Goal: Check status: Check status

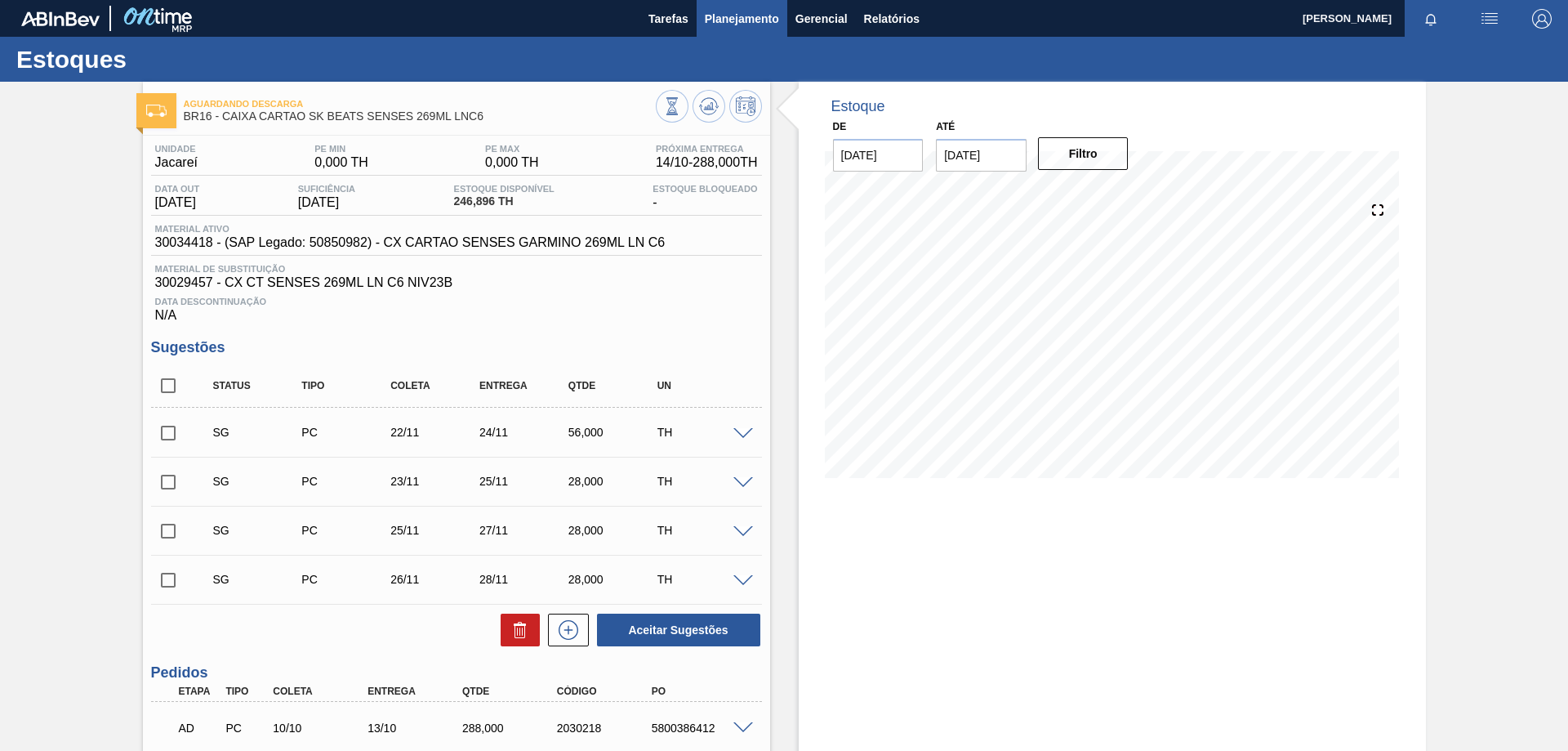
click at [757, 13] on span "Planejamento" at bounding box center [742, 19] width 75 height 20
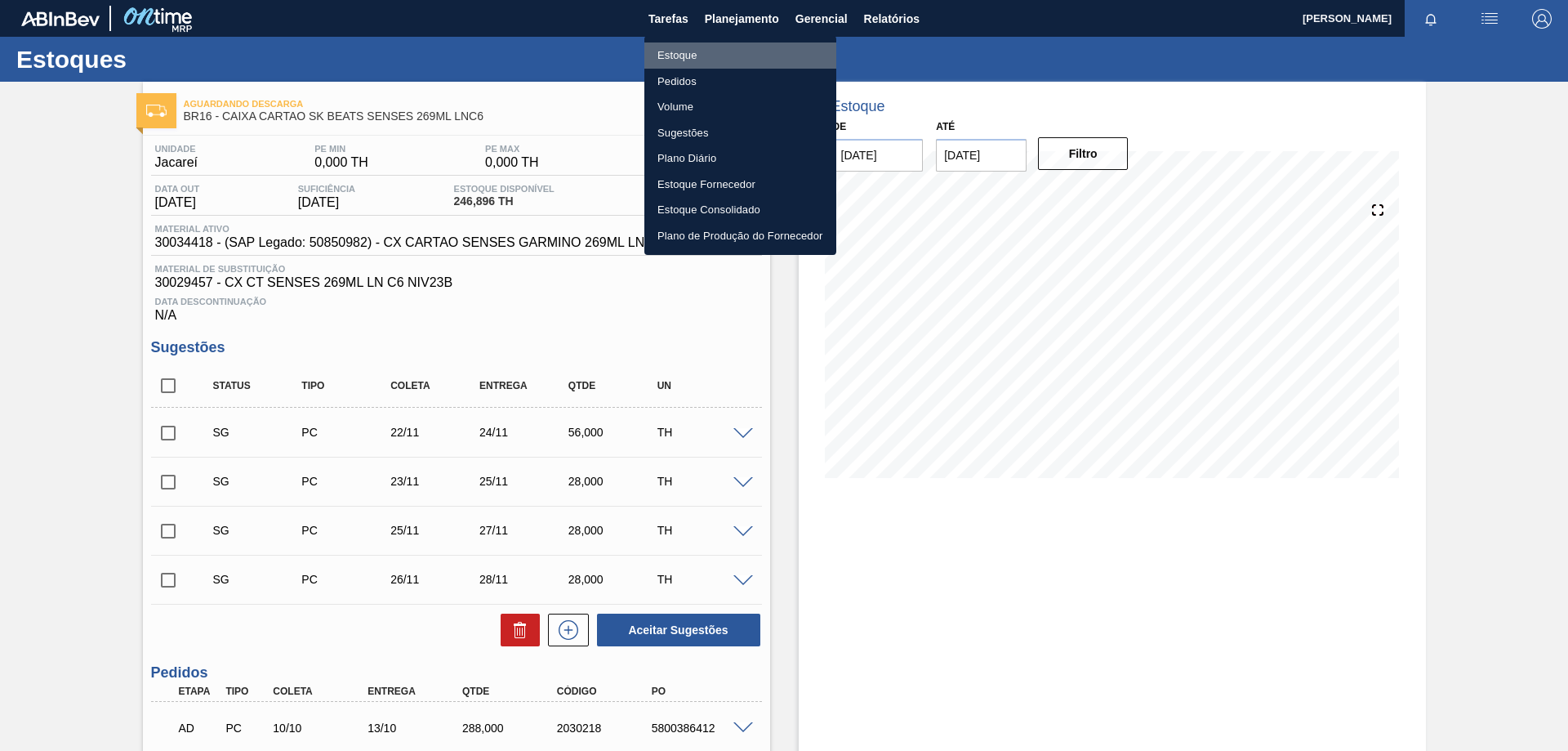
click at [687, 54] on li "Estoque" at bounding box center [740, 55] width 192 height 26
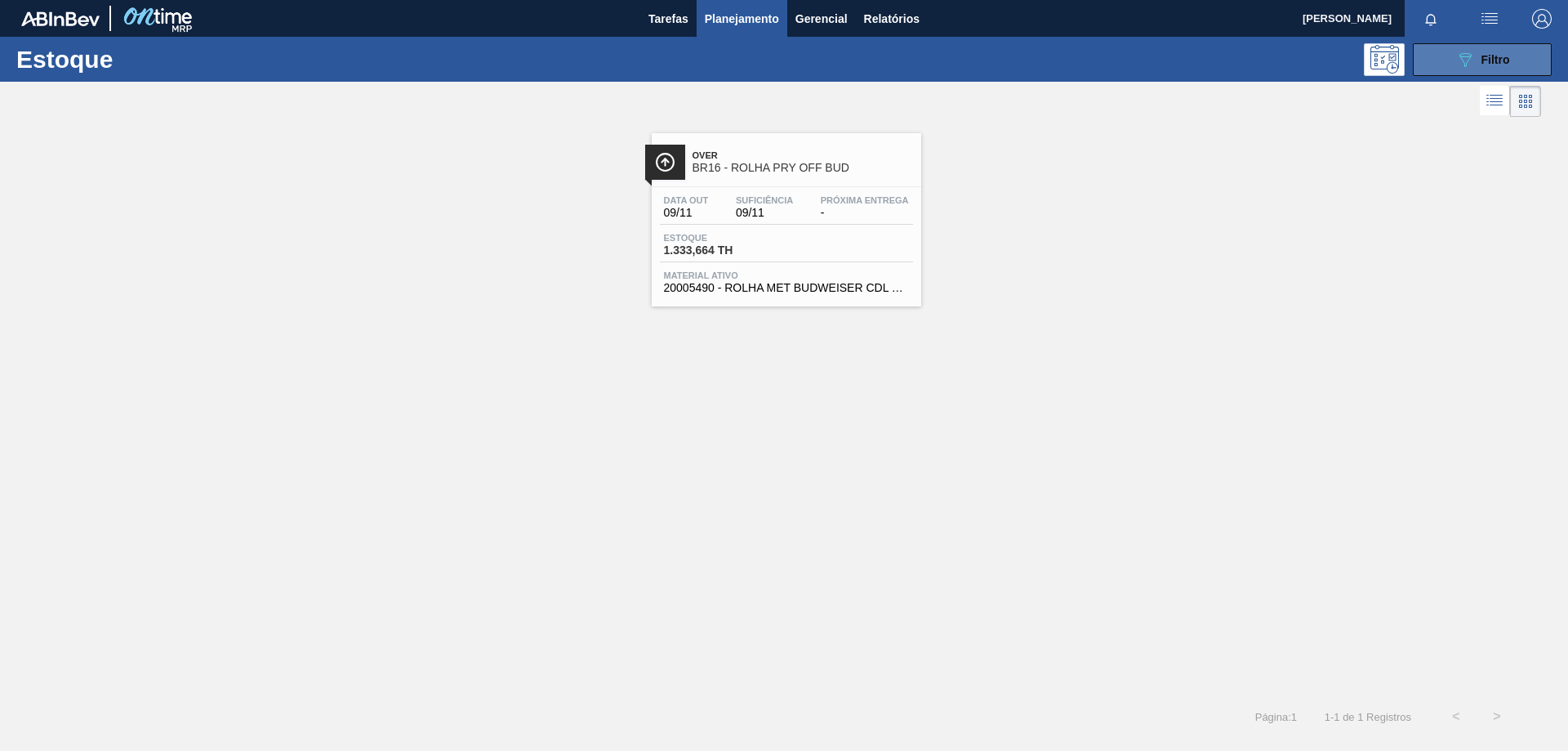
drag, startPoint x: 1440, startPoint y: 76, endPoint x: 1447, endPoint y: 63, distance: 14.8
click at [1445, 66] on div "Estoque 089F7B8B-B2A5-4AFE-B5C0-19BA573D28AC Filtro" at bounding box center [784, 59] width 1568 height 45
click at [1448, 62] on button "089F7B8B-B2A5-4AFE-B5C0-19BA573D28AC Filtro" at bounding box center [1482, 60] width 139 height 33
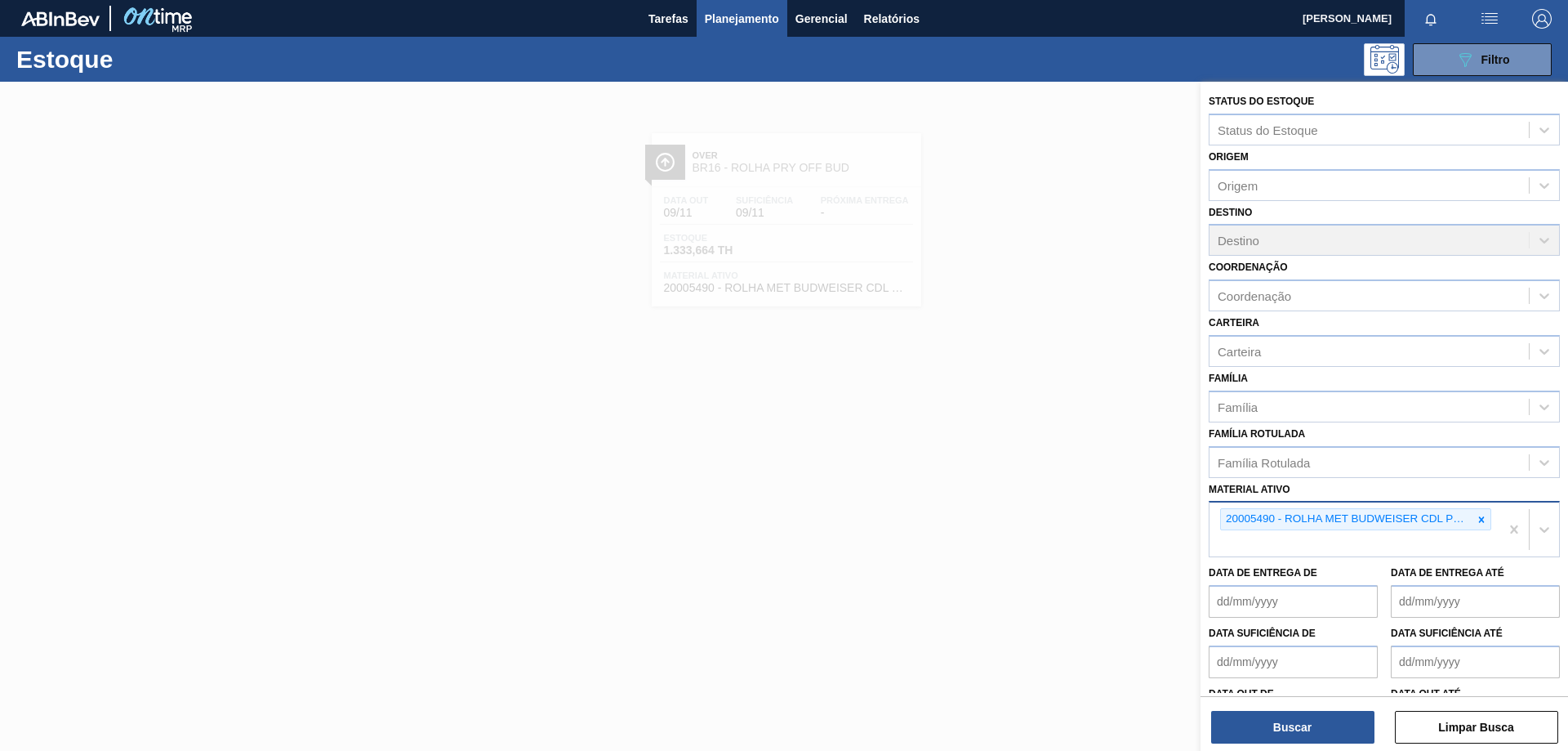
click at [1478, 520] on icon at bounding box center [1481, 519] width 12 height 12
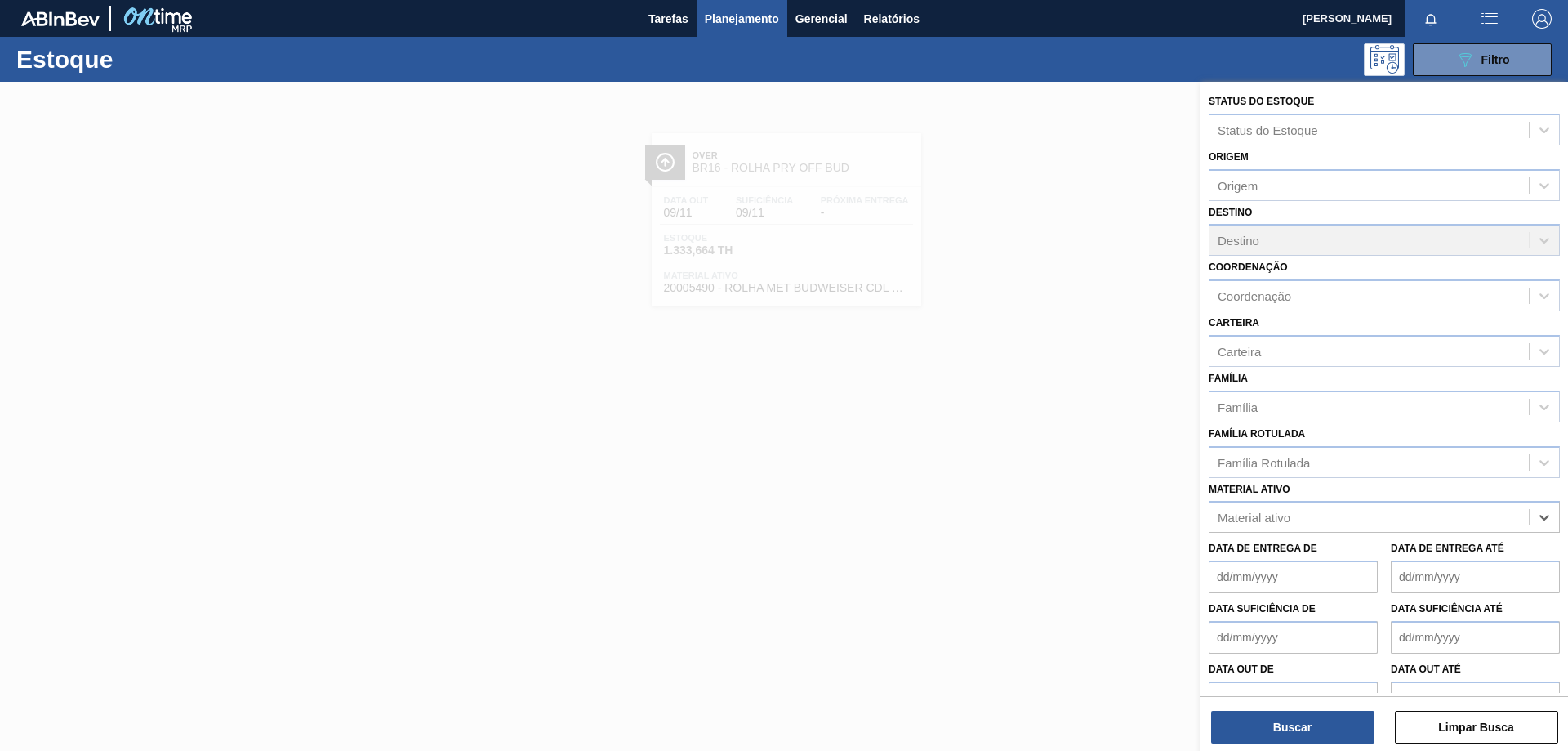
paste ativo "30002948"
type ativo "30002948"
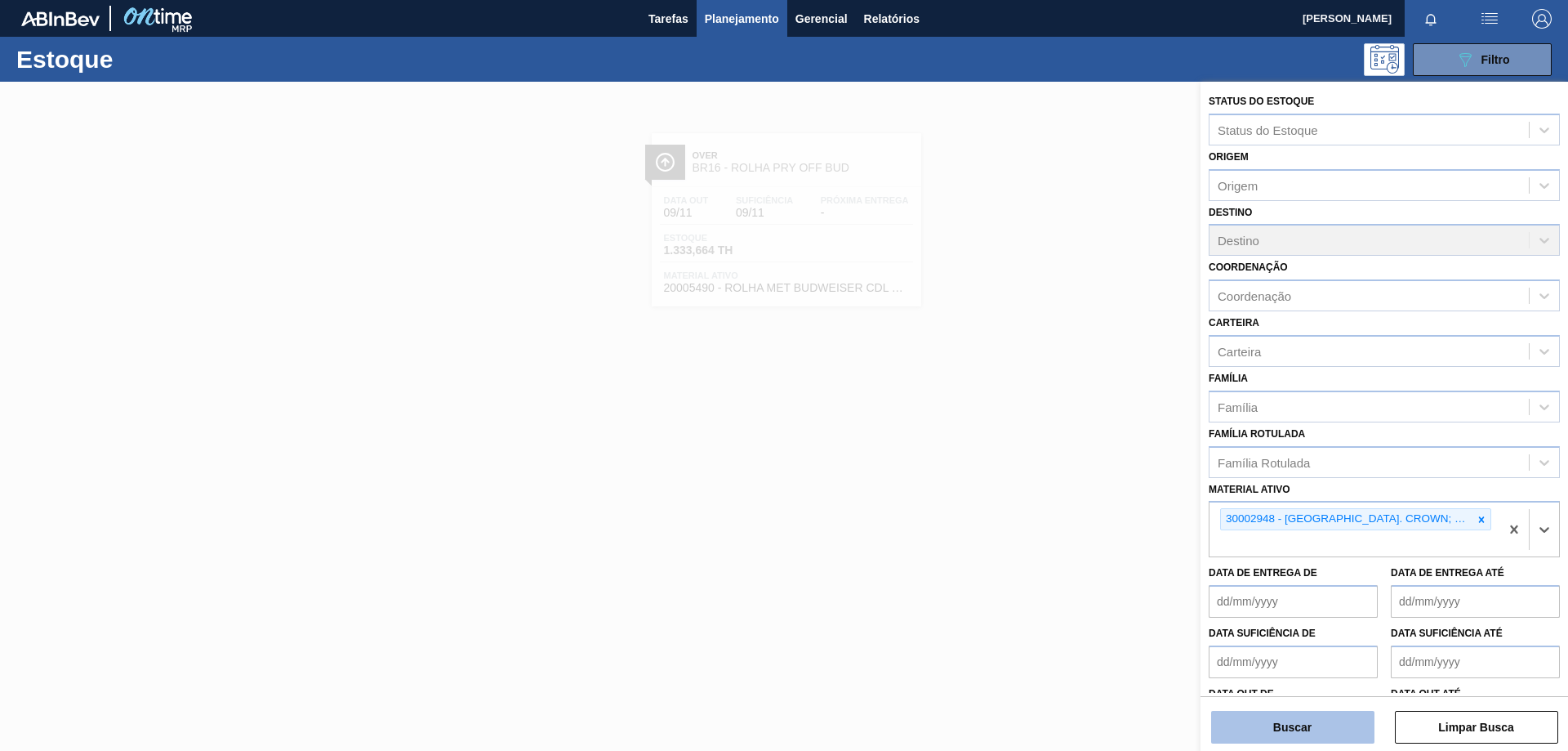
click at [1285, 736] on button "Buscar" at bounding box center [1293, 727] width 163 height 33
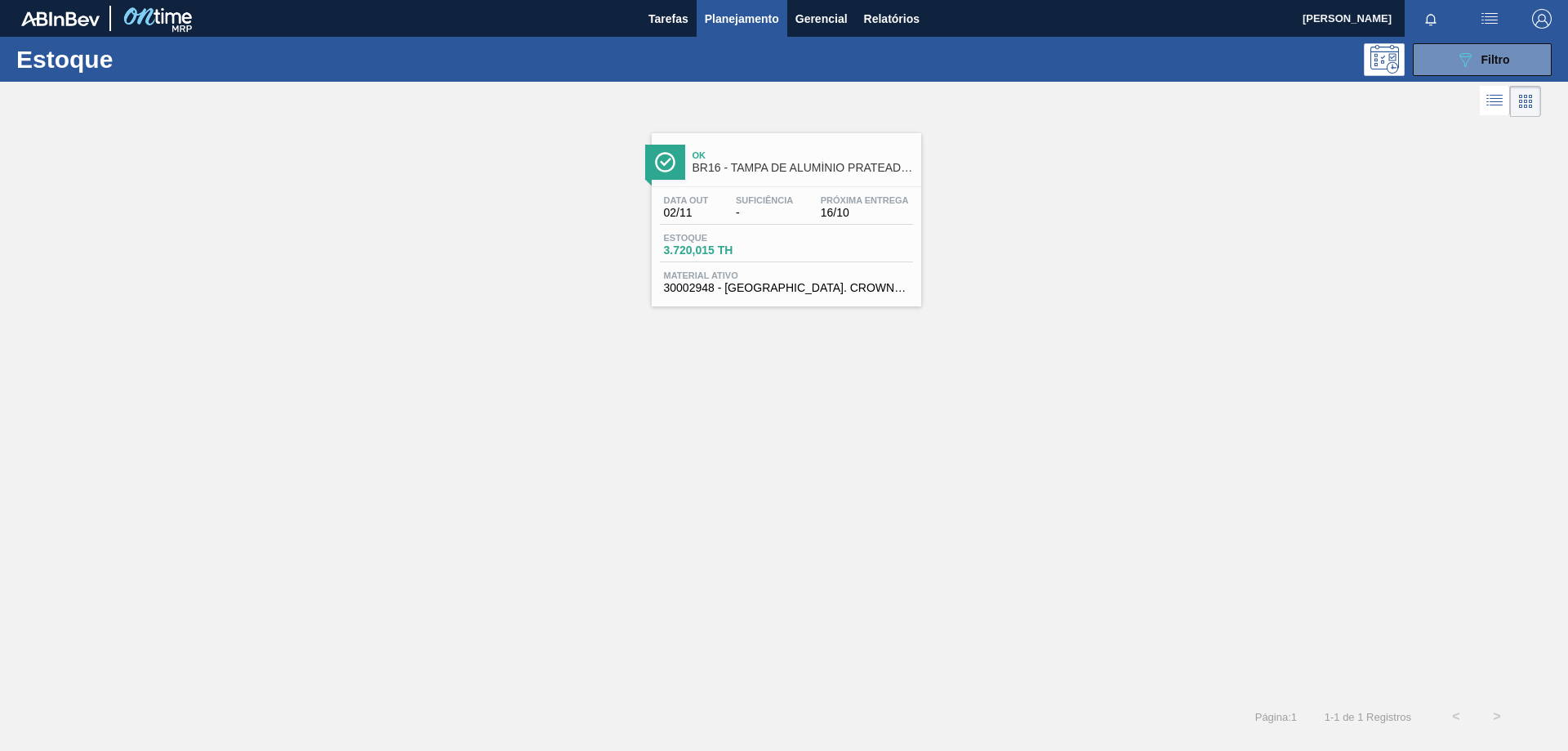
click at [887, 244] on div "Estoque 3.720,015 TH" at bounding box center [786, 247] width 253 height 29
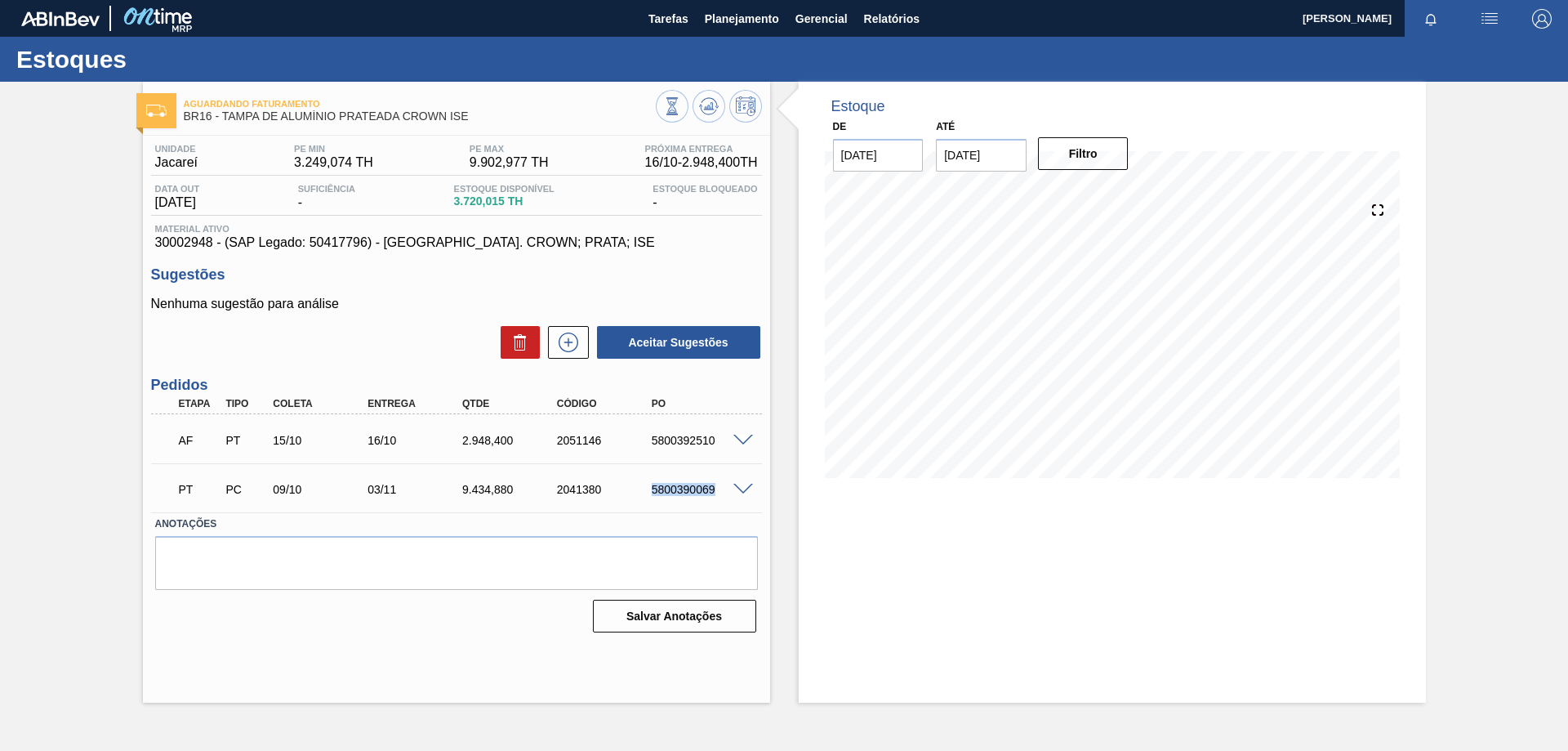
drag, startPoint x: 650, startPoint y: 492, endPoint x: 718, endPoint y: 503, distance: 68.9
click at [718, 503] on div "PT PC 09/10 03/11 9.434,[PHONE_NUMBER] 5800390069" at bounding box center [451, 487] width 568 height 33
copy div "5800390069"
click at [744, 19] on span "Planejamento" at bounding box center [742, 19] width 75 height 20
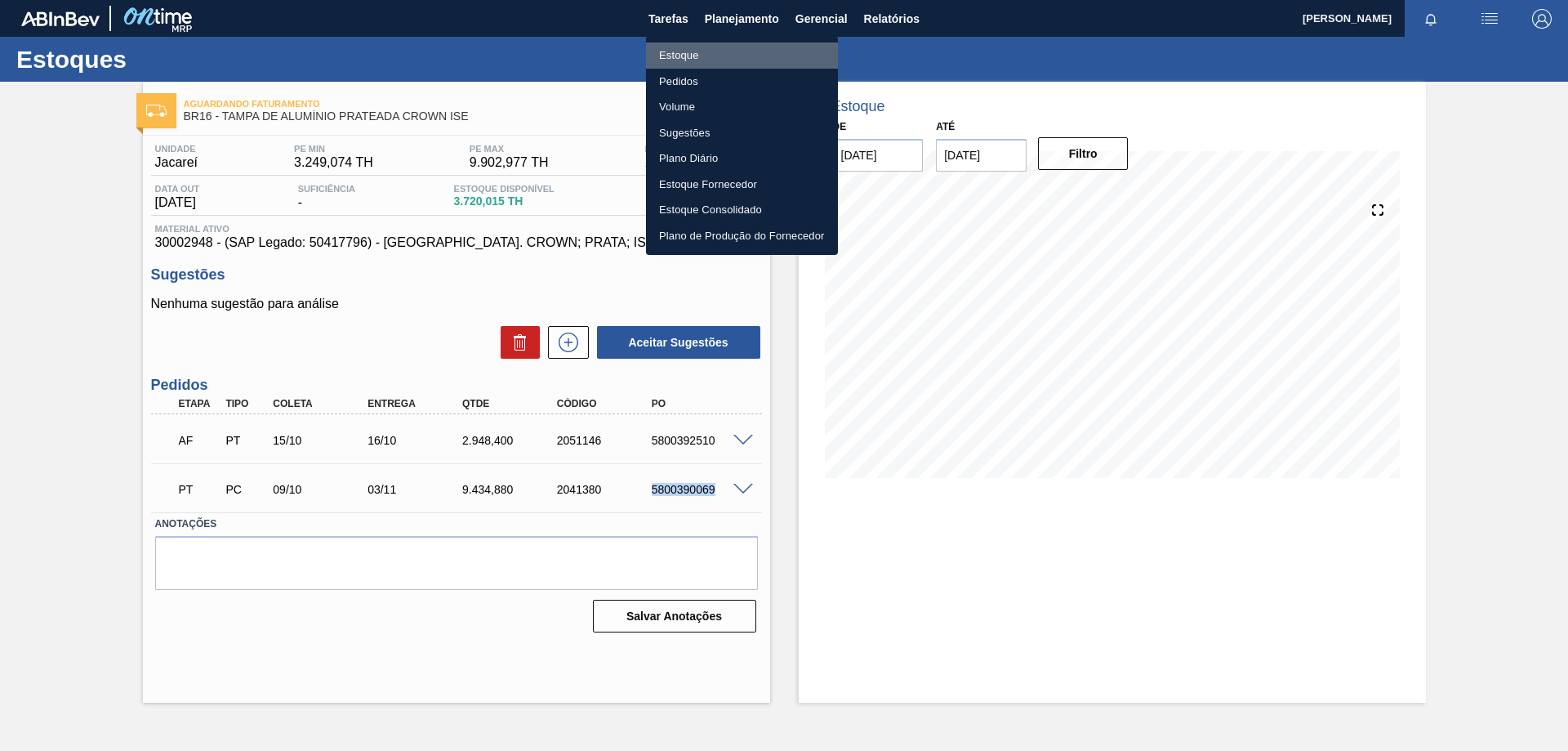
click at [685, 52] on li "Estoque" at bounding box center [742, 55] width 192 height 26
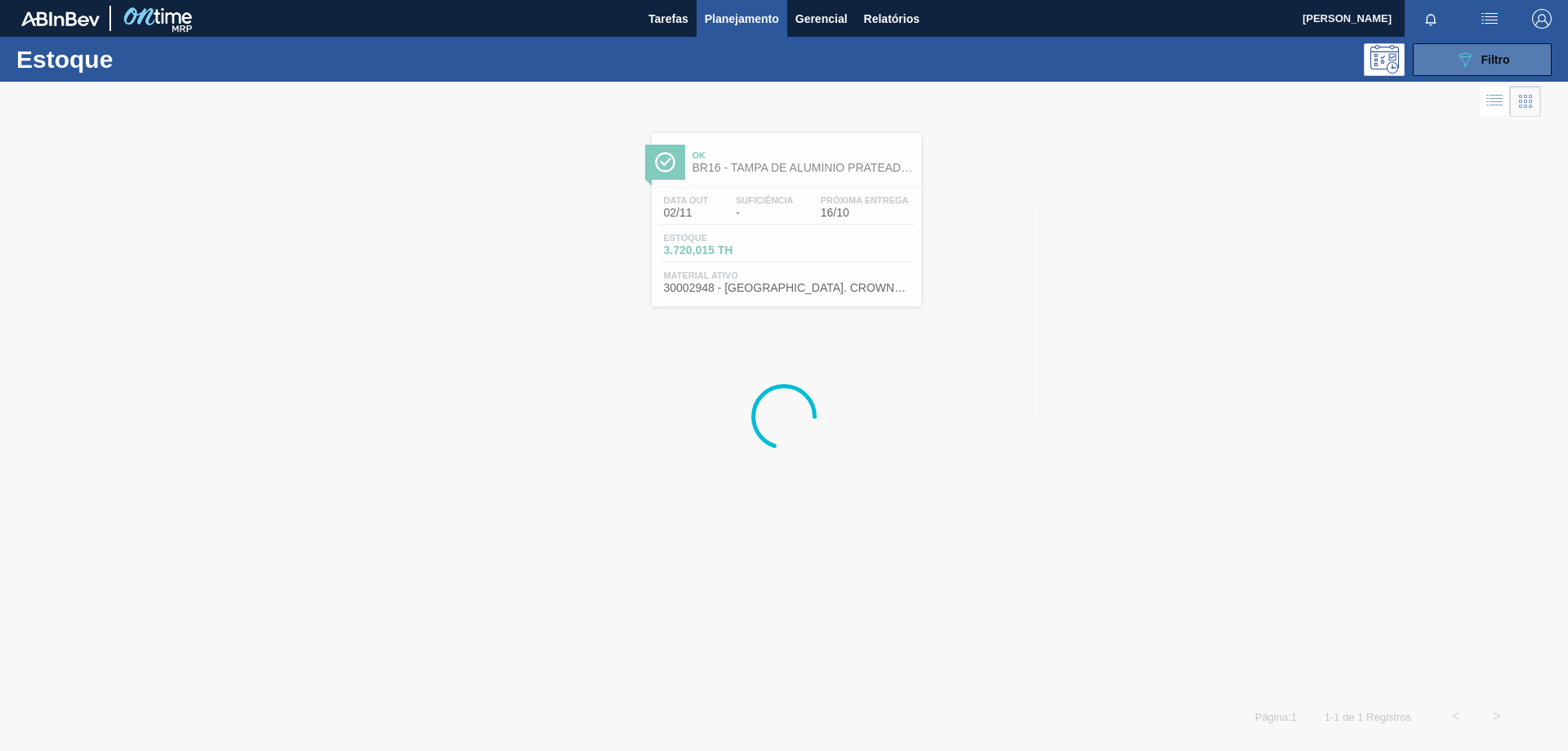
click at [1477, 67] on div "089F7B8B-B2A5-4AFE-B5C0-19BA573D28AC Filtro" at bounding box center [1483, 60] width 55 height 20
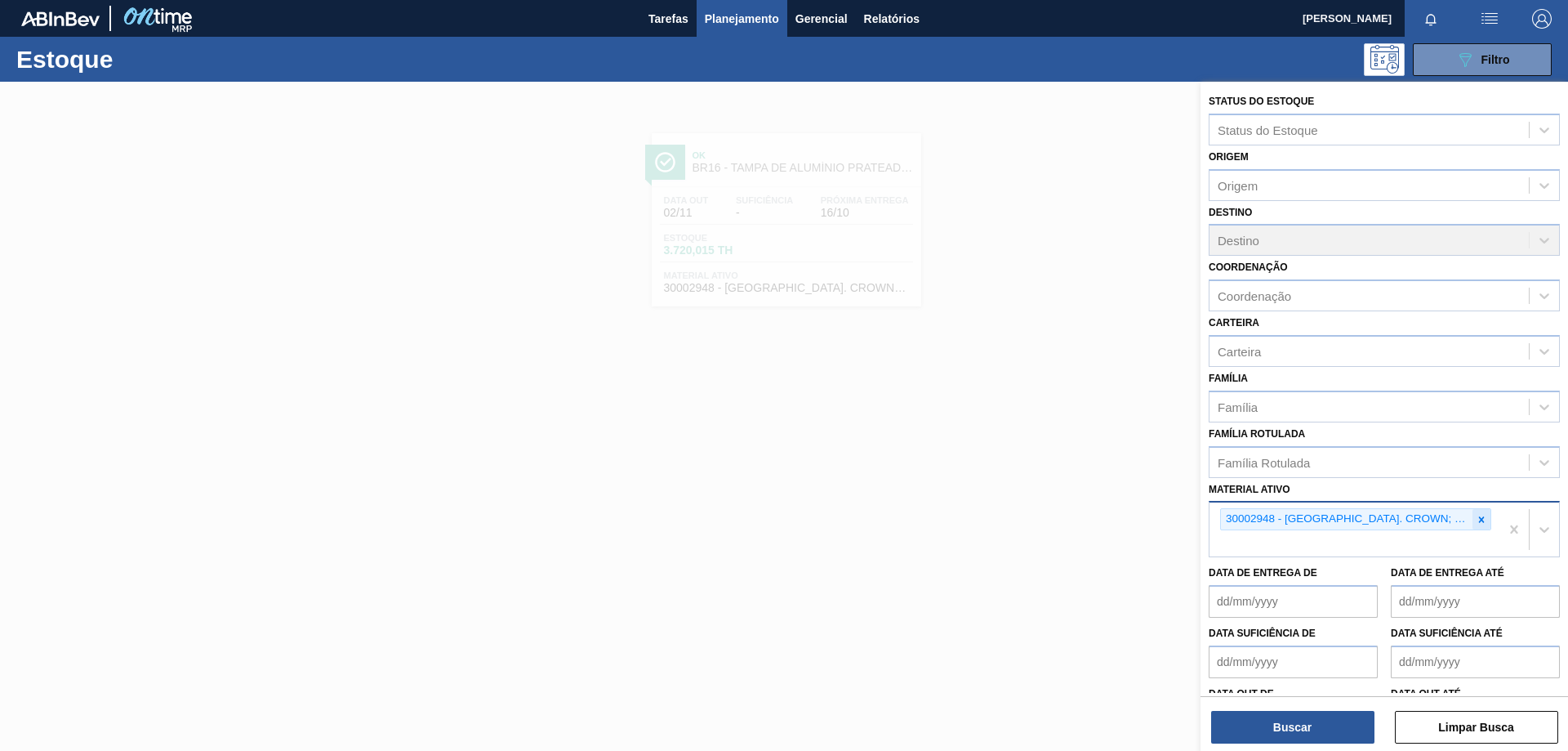
click at [1478, 517] on icon at bounding box center [1481, 519] width 5 height 5
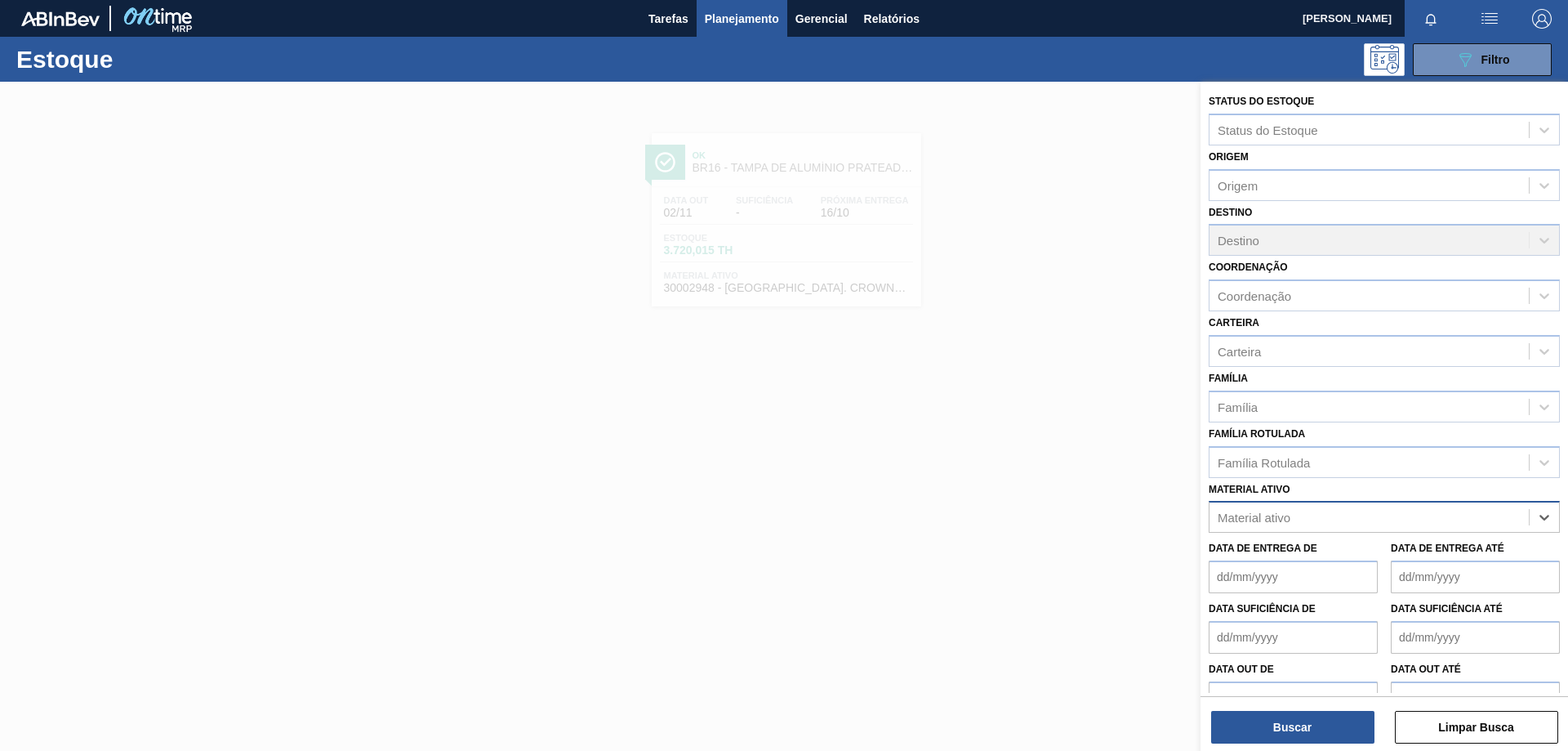
paste ativo "20009069"
type ativo "20009069"
drag, startPoint x: 1353, startPoint y: 521, endPoint x: 1142, endPoint y: 510, distance: 211.3
click at [1200, 510] on div "Status do Estoque Status do Estoque Origem Origem Destino Destino Coordenação C…" at bounding box center [1384, 457] width 368 height 751
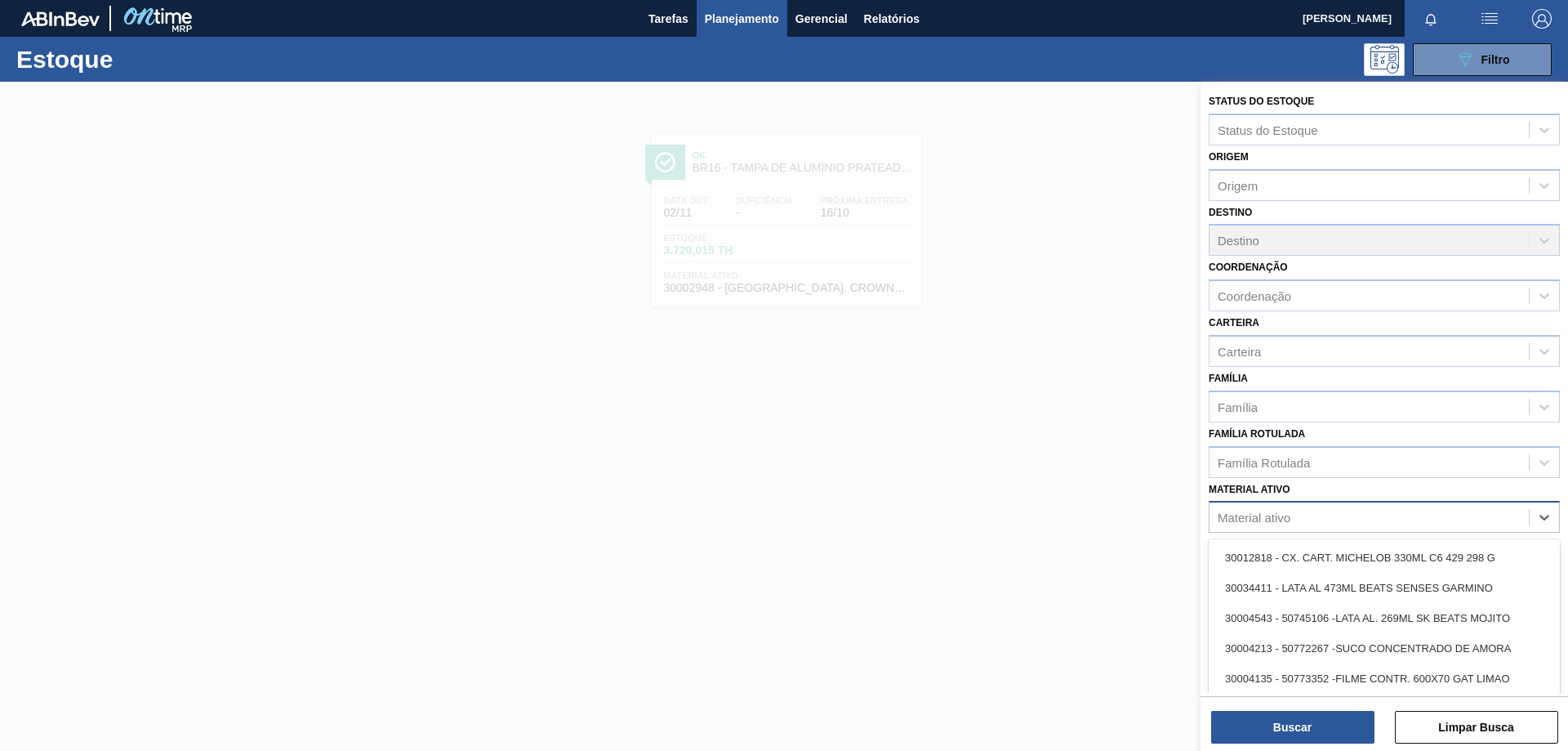
click at [1256, 516] on div "Material ativo" at bounding box center [1254, 517] width 73 height 14
paste ativo "20009069"
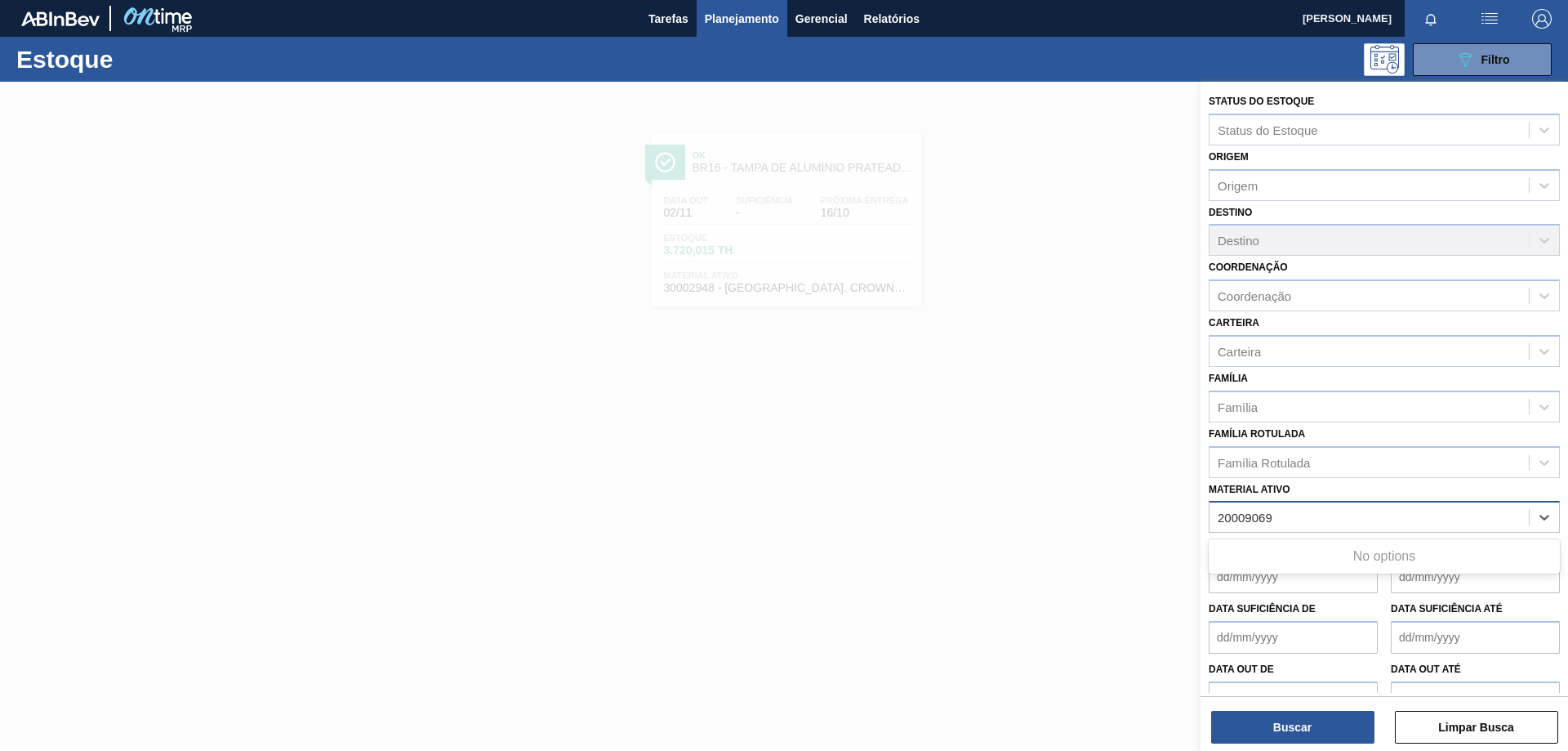
type ativo "20009069"
